Goal: Navigation & Orientation: Go to known website

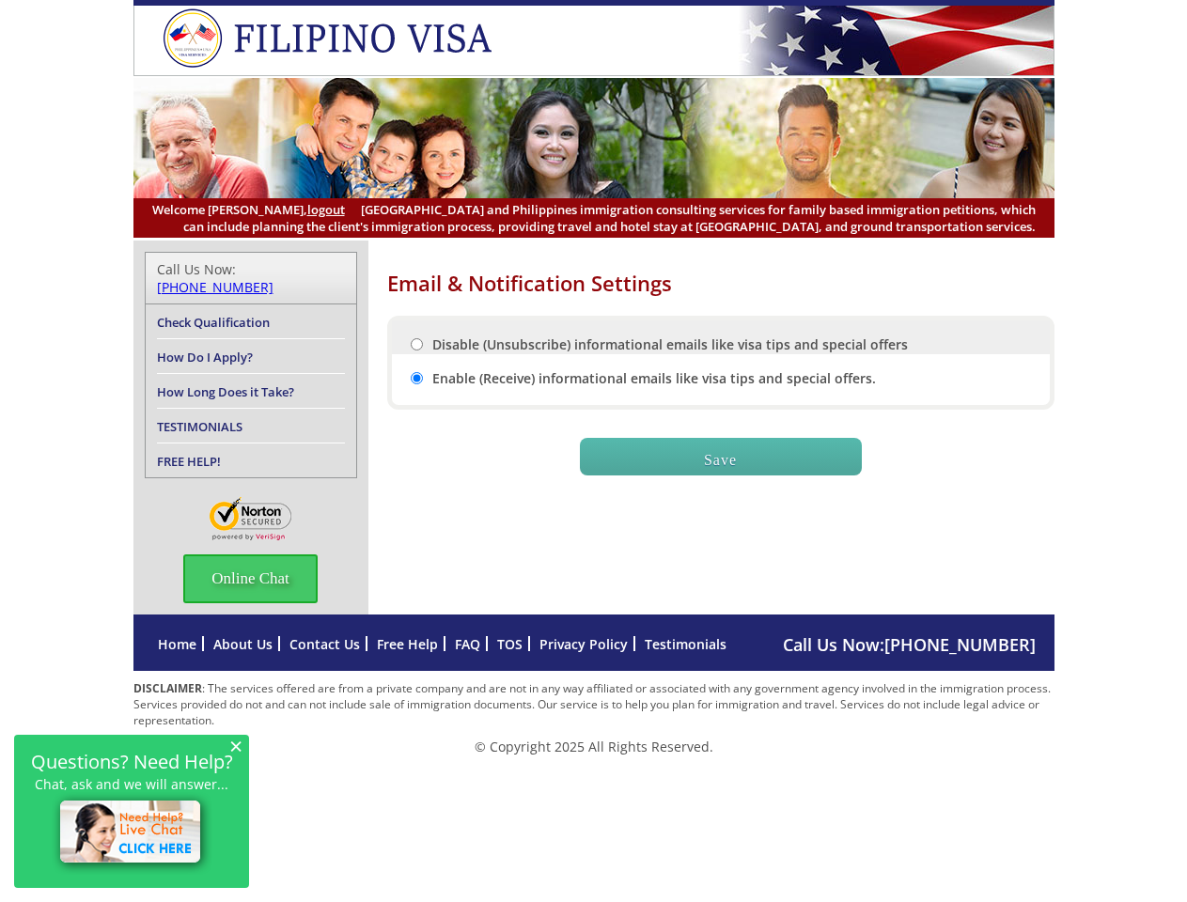
click at [251, 561] on span "Online Chat" at bounding box center [250, 578] width 134 height 49
click at [236, 745] on span "×" at bounding box center [235, 746] width 13 height 16
